Goal: Contribute content: Contribute content

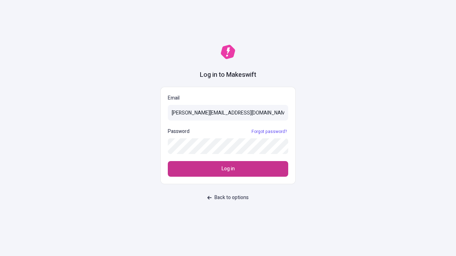
click at [228, 169] on span "Log in" at bounding box center [227, 169] width 13 height 8
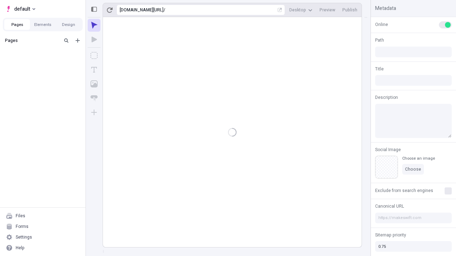
type input "/deep-link-utpote"
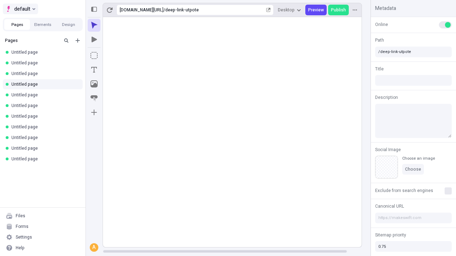
click at [20, 9] on span "default" at bounding box center [22, 9] width 16 height 9
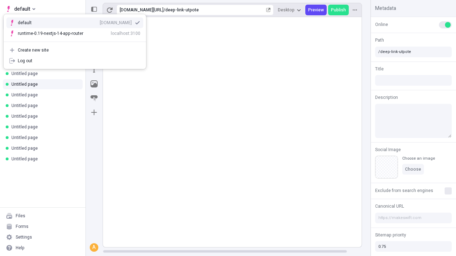
click at [100, 21] on div "[DOMAIN_NAME]" at bounding box center [116, 23] width 32 height 6
click at [78, 41] on icon "Add new" at bounding box center [77, 40] width 4 height 4
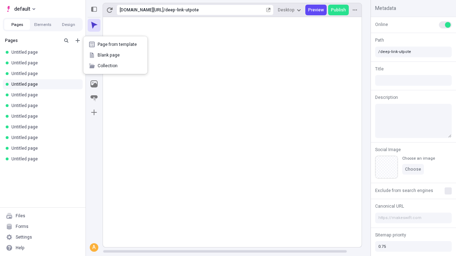
click at [115, 55] on span "Blank page" at bounding box center [120, 55] width 44 height 6
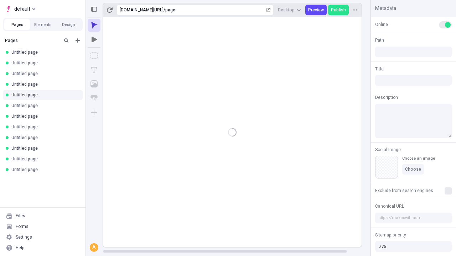
type input "/page"
click at [94, 56] on icon "Box" at bounding box center [93, 55] width 7 height 7
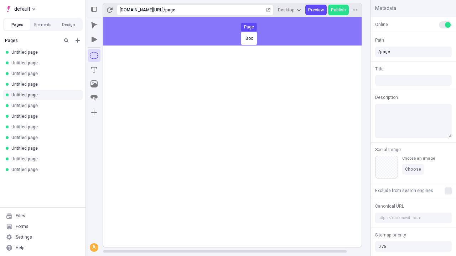
click at [239, 31] on div "Box Page" at bounding box center [228, 128] width 456 height 256
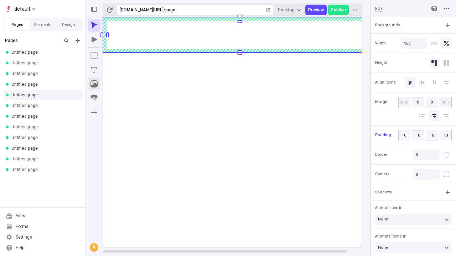
click at [94, 84] on icon "Image" at bounding box center [93, 83] width 7 height 7
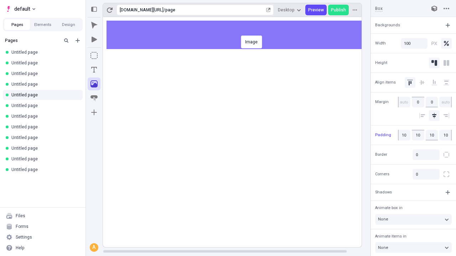
click at [239, 35] on div "Image" at bounding box center [228, 128] width 456 height 256
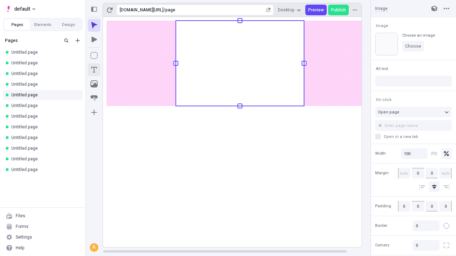
click at [94, 70] on icon "Text" at bounding box center [94, 70] width 6 height 6
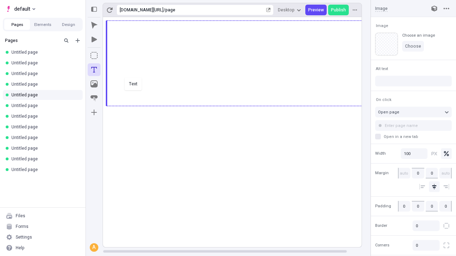
click at [239, 105] on div "Text" at bounding box center [228, 128] width 456 height 256
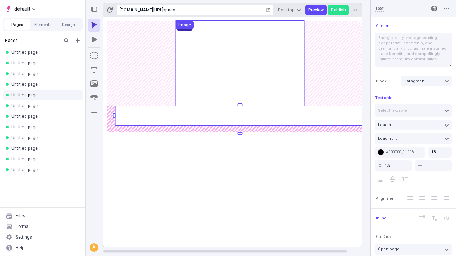
click at [239, 116] on rect at bounding box center [239, 115] width 249 height 19
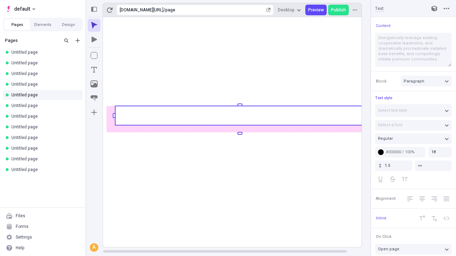
click at [239, 116] on rect at bounding box center [239, 115] width 249 height 19
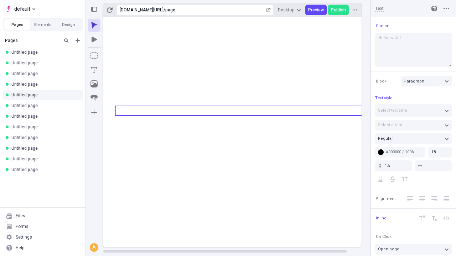
type textarea "Hello, world!"
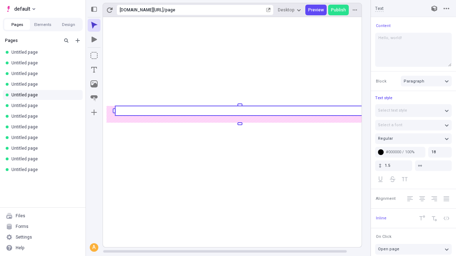
click at [94, 84] on icon "Image" at bounding box center [93, 83] width 7 height 7
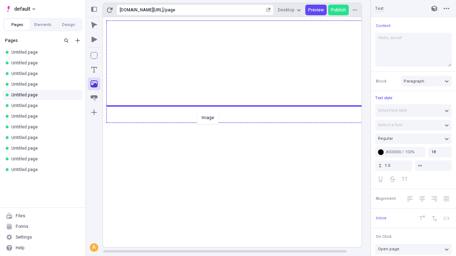
click at [239, 122] on div "Image" at bounding box center [228, 128] width 456 height 256
